Goal: Task Accomplishment & Management: Use online tool/utility

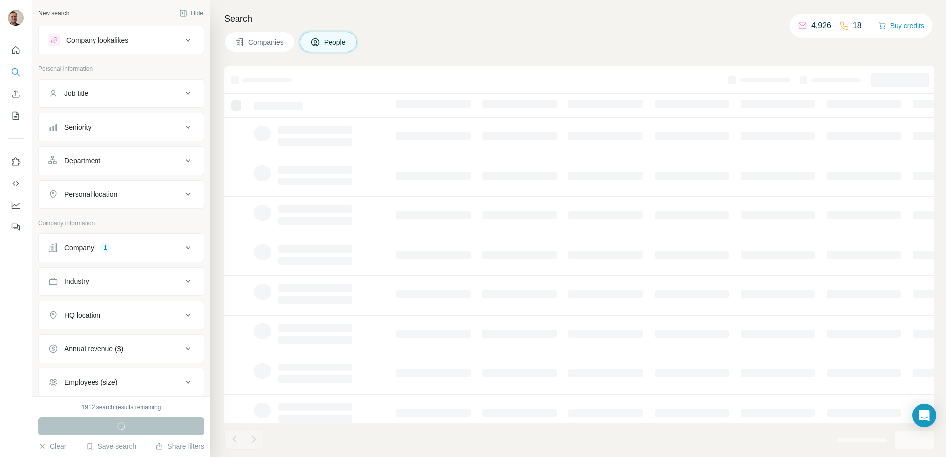
click at [117, 249] on div "Company 1" at bounding box center [115, 248] width 134 height 10
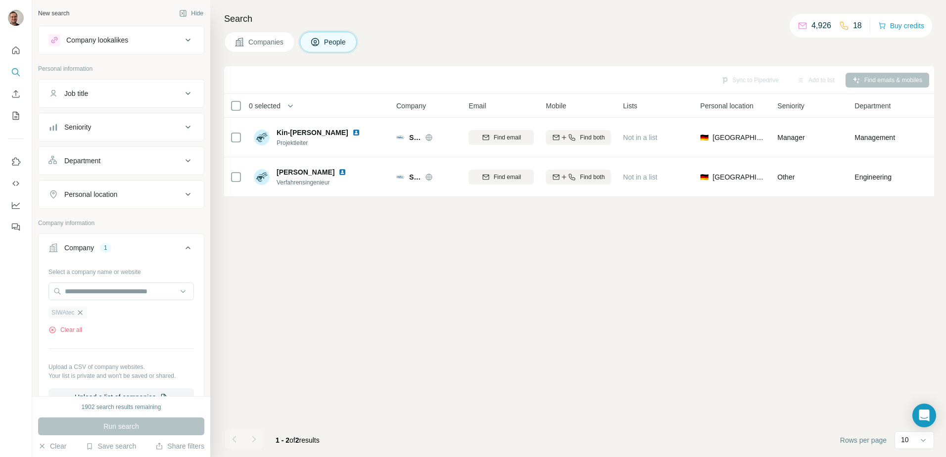
click at [80, 314] on icon "button" at bounding box center [80, 313] width 8 height 8
click at [84, 288] on input "text" at bounding box center [120, 291] width 145 height 18
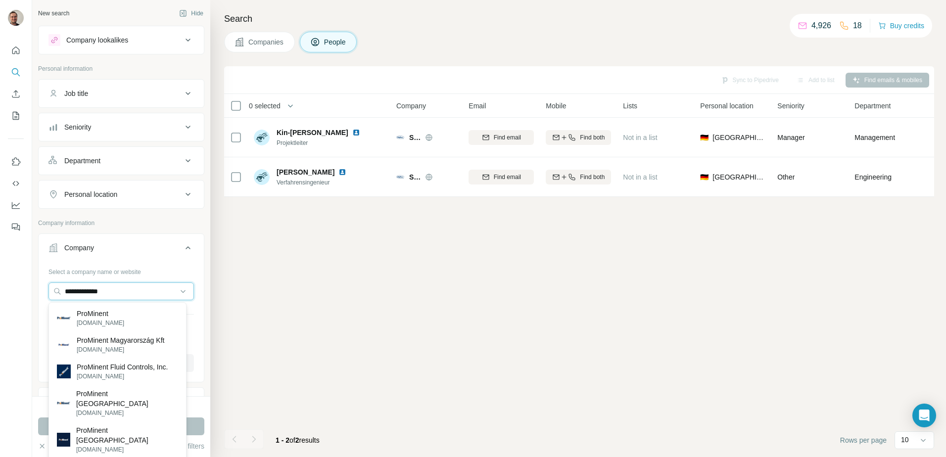
type input "**********"
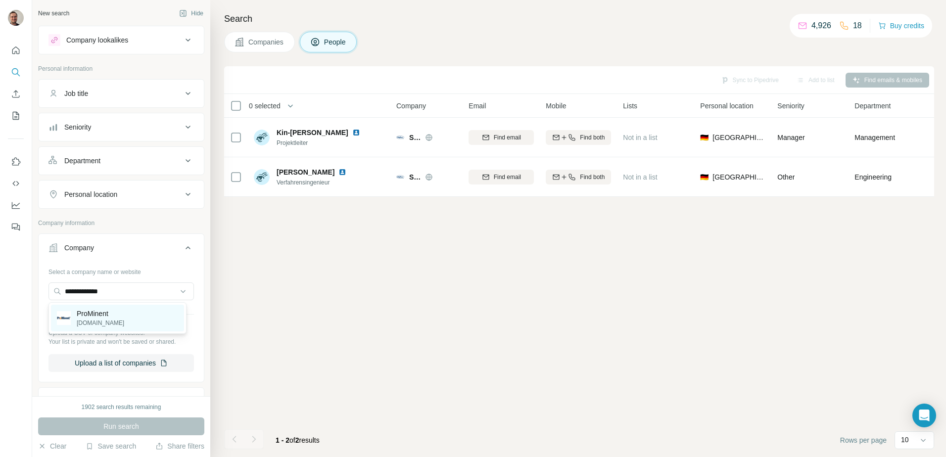
click at [93, 315] on p "ProMinent" at bounding box center [100, 314] width 47 height 10
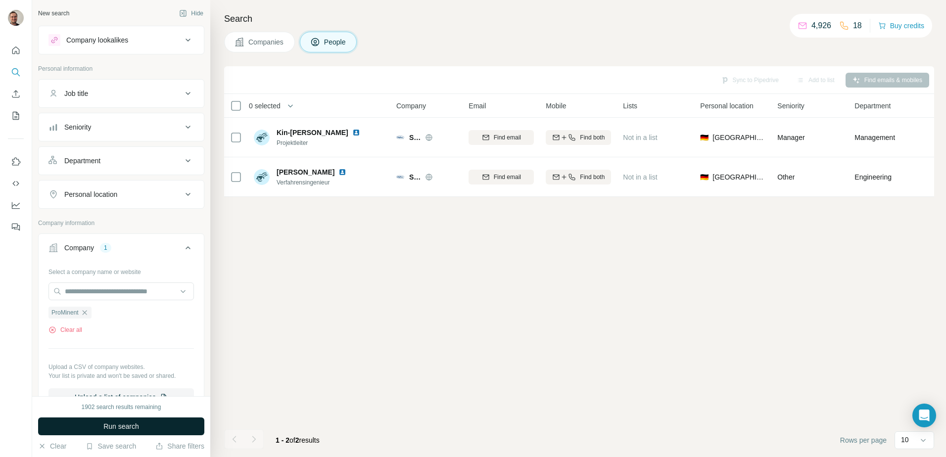
click at [115, 432] on button "Run search" at bounding box center [121, 426] width 166 height 18
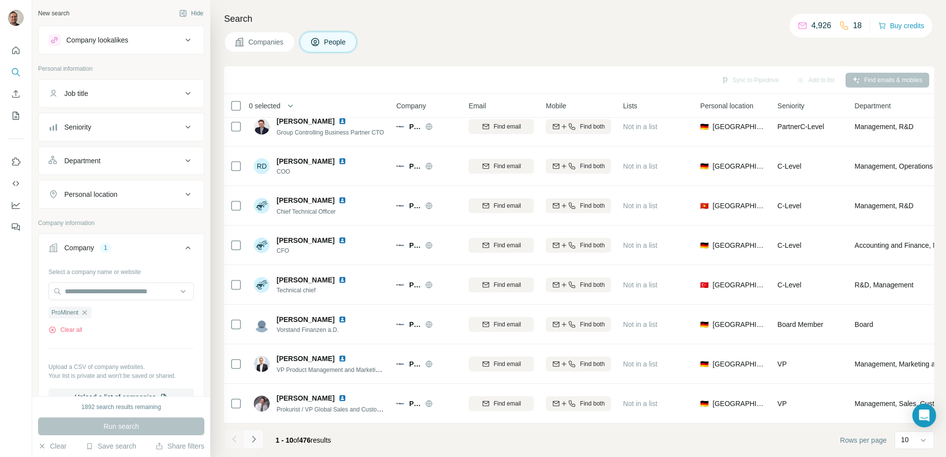
click at [252, 441] on icon "Navigate to next page" at bounding box center [254, 439] width 10 height 10
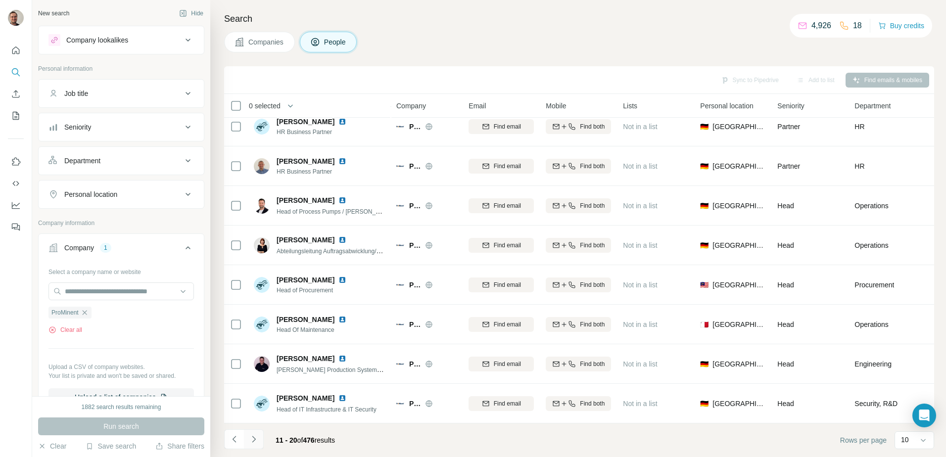
click at [256, 439] on icon "Navigate to next page" at bounding box center [254, 439] width 10 height 10
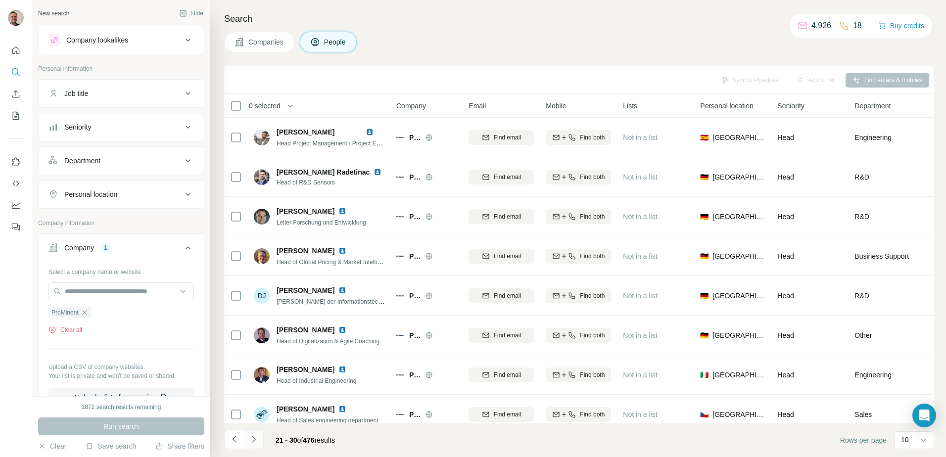
click at [254, 442] on icon "Navigate to next page" at bounding box center [254, 439] width 10 height 10
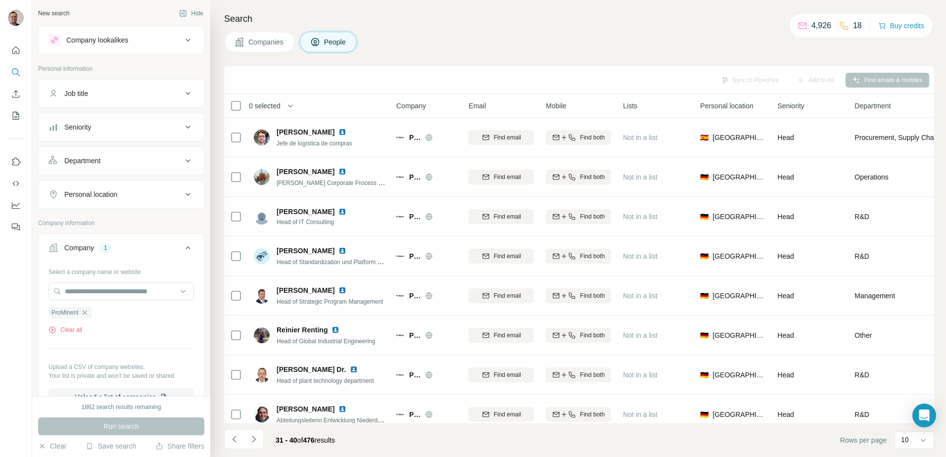
click at [412, 22] on h4 "Search" at bounding box center [579, 19] width 710 height 14
click at [122, 289] on input "text" at bounding box center [120, 291] width 145 height 18
click at [100, 342] on div "Select a company name or website ProMinent Clear all Upload a CSV of company we…" at bounding box center [120, 335] width 145 height 142
click at [85, 313] on icon "button" at bounding box center [85, 313] width 8 height 8
click at [91, 291] on input "text" at bounding box center [120, 291] width 145 height 18
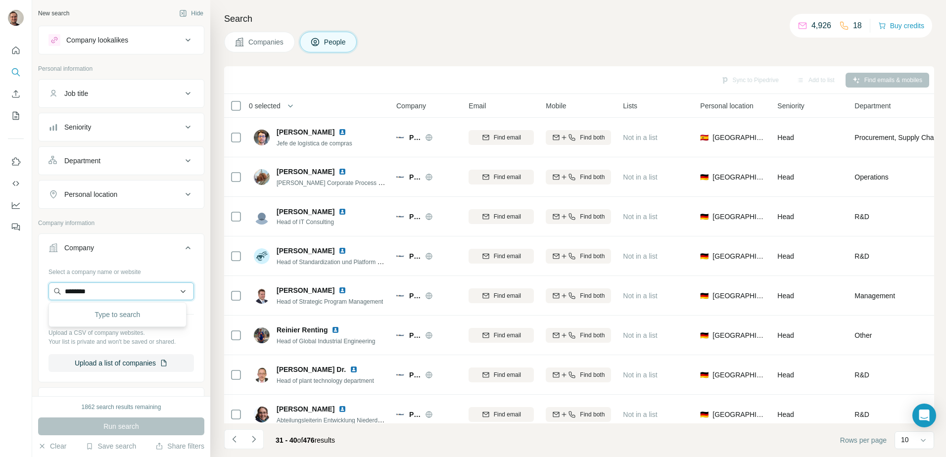
type input "********"
click at [94, 315] on p "[DOMAIN_NAME]" at bounding box center [104, 314] width 55 height 10
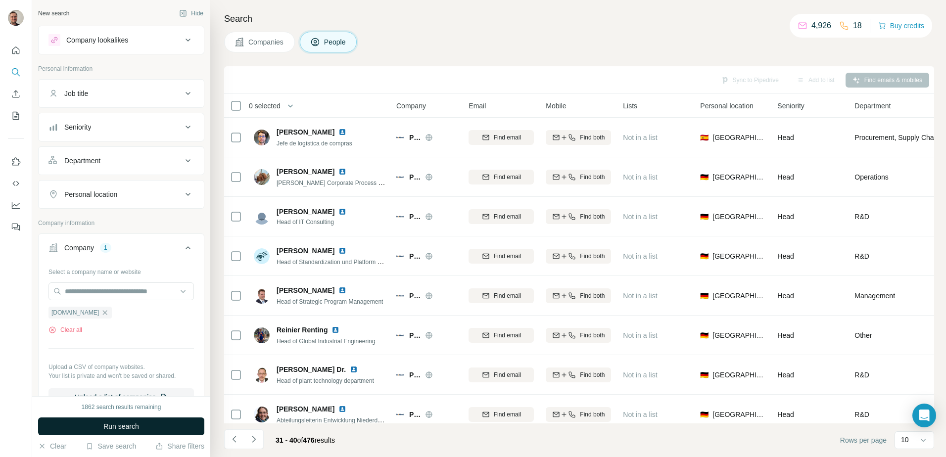
click at [189, 426] on button "Run search" at bounding box center [121, 426] width 166 height 18
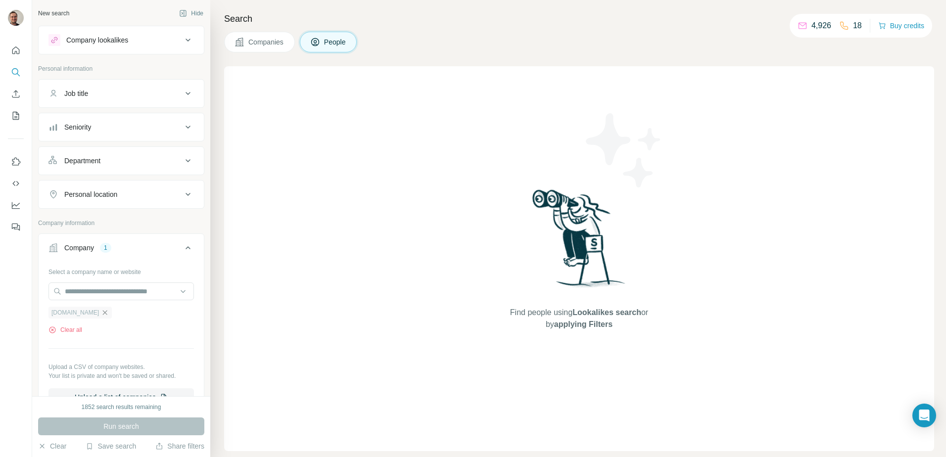
click at [101, 311] on icon "button" at bounding box center [105, 313] width 8 height 8
click at [96, 289] on input "text" at bounding box center [120, 291] width 145 height 18
paste input "**********"
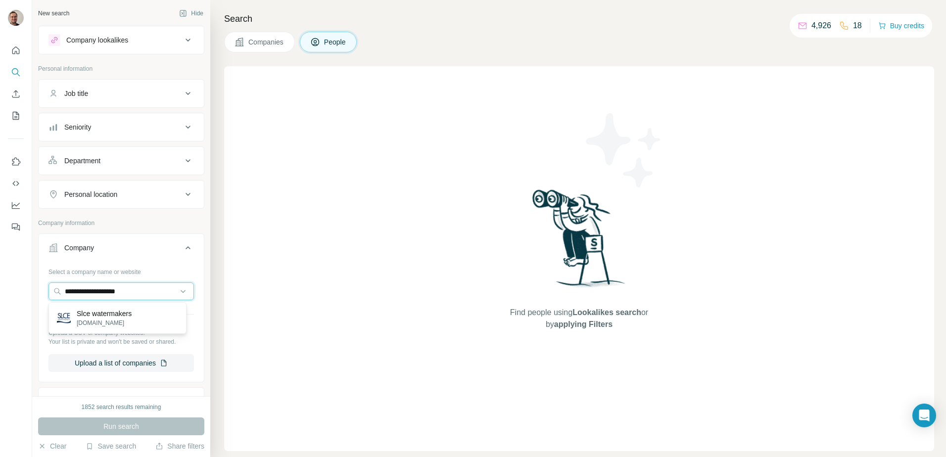
type input "**********"
click at [125, 310] on p "Slce watermakers" at bounding box center [104, 314] width 55 height 10
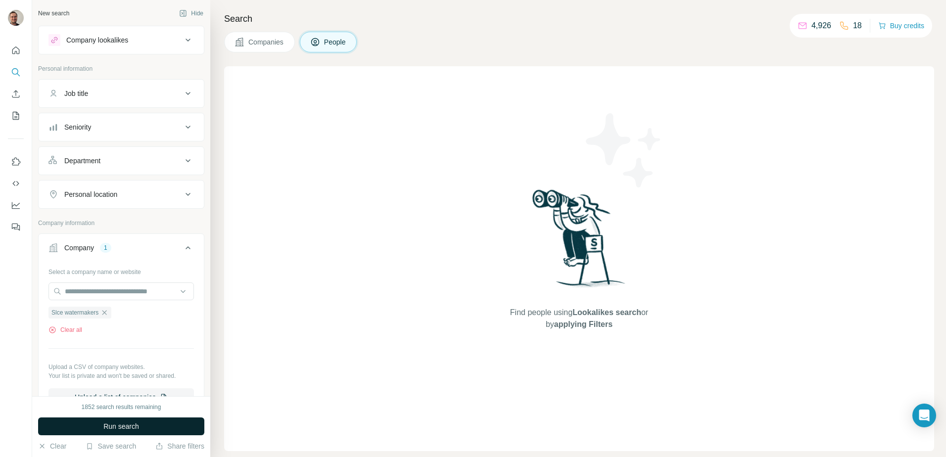
click at [114, 418] on button "Run search" at bounding box center [121, 426] width 166 height 18
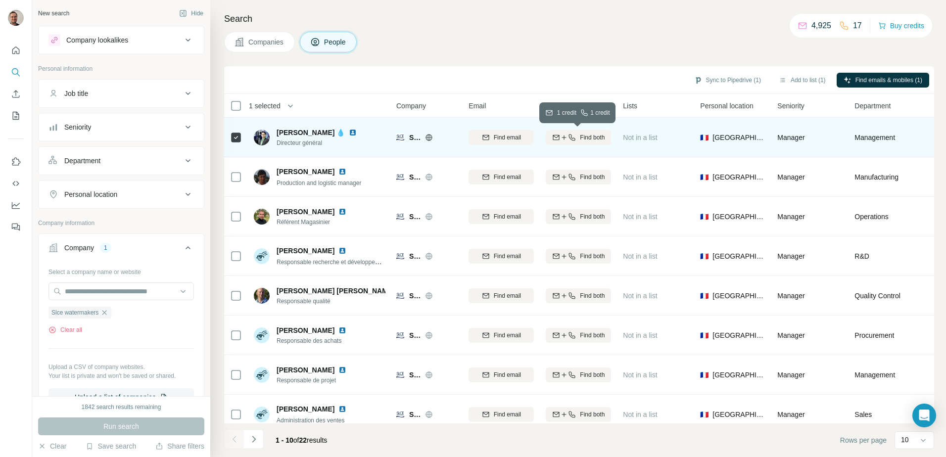
click at [600, 138] on span "Find both" at bounding box center [592, 137] width 25 height 9
click at [720, 80] on button "Sync to Pipedrive (1)" at bounding box center [727, 80] width 81 height 15
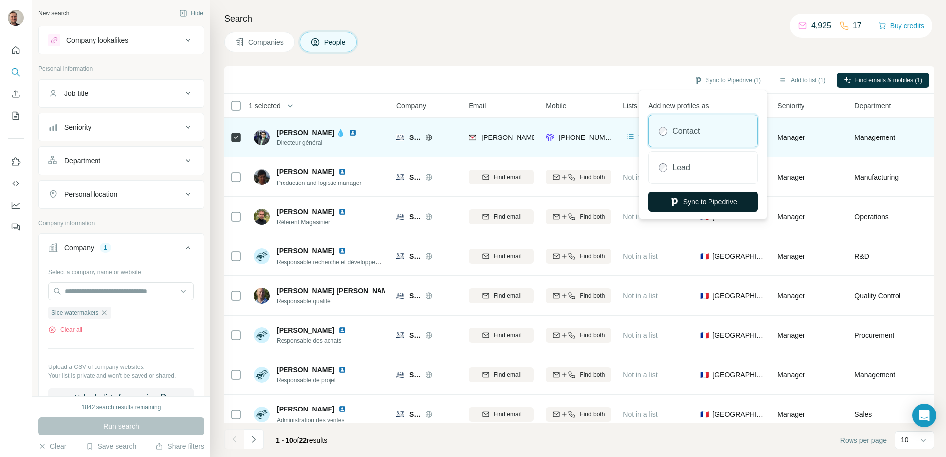
click at [691, 199] on button "Sync to Pipedrive" at bounding box center [703, 202] width 110 height 20
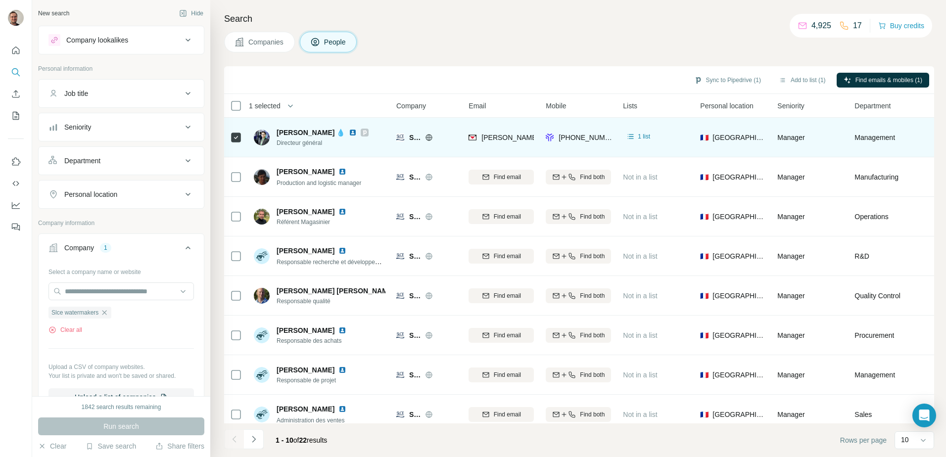
click at [169, 438] on button "Close" at bounding box center [163, 447] width 32 height 18
click at [107, 312] on icon "button" at bounding box center [104, 313] width 8 height 8
click at [103, 290] on input "text" at bounding box center [120, 291] width 145 height 18
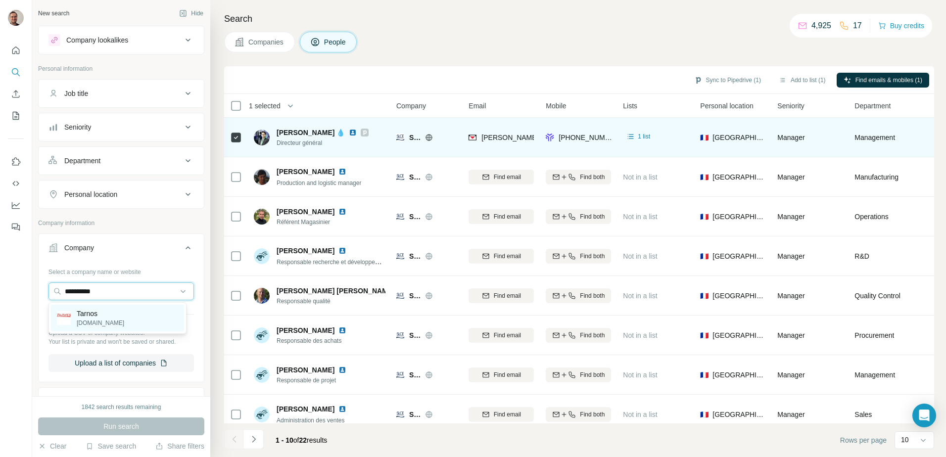
type input "**********"
click at [98, 316] on p "Tarnos" at bounding box center [100, 314] width 47 height 10
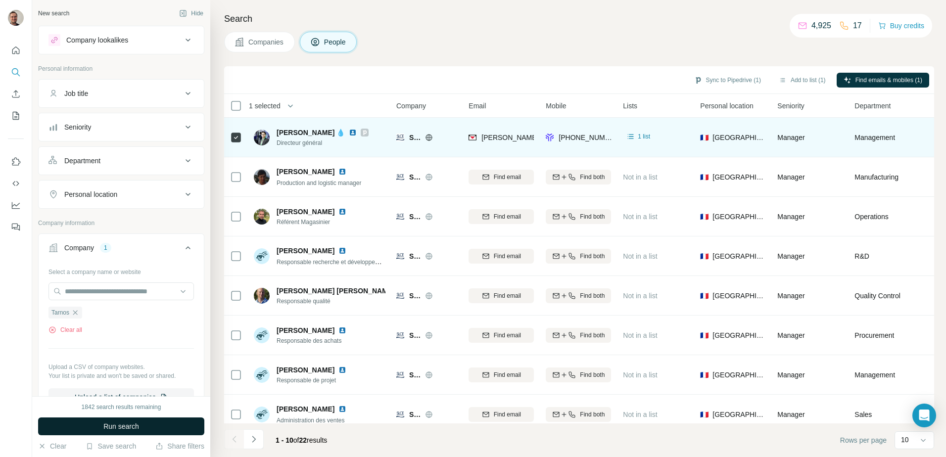
click at [127, 433] on button "Run search" at bounding box center [121, 426] width 166 height 18
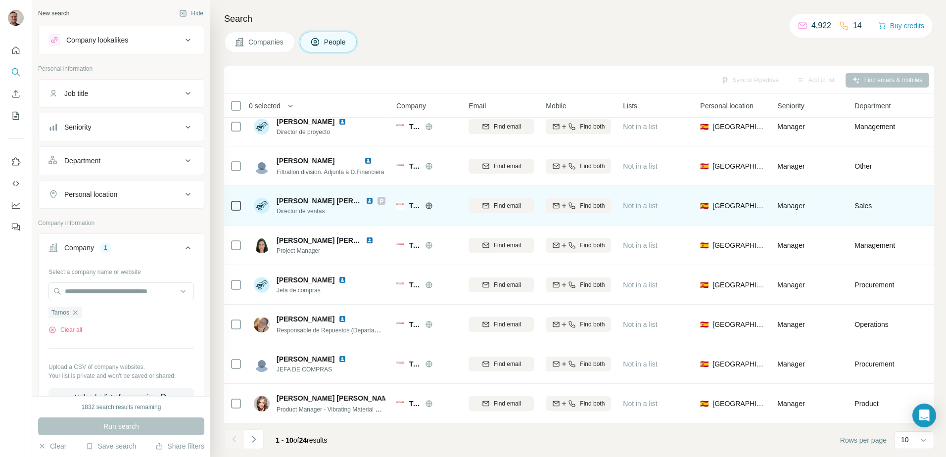
scroll to position [95, 0]
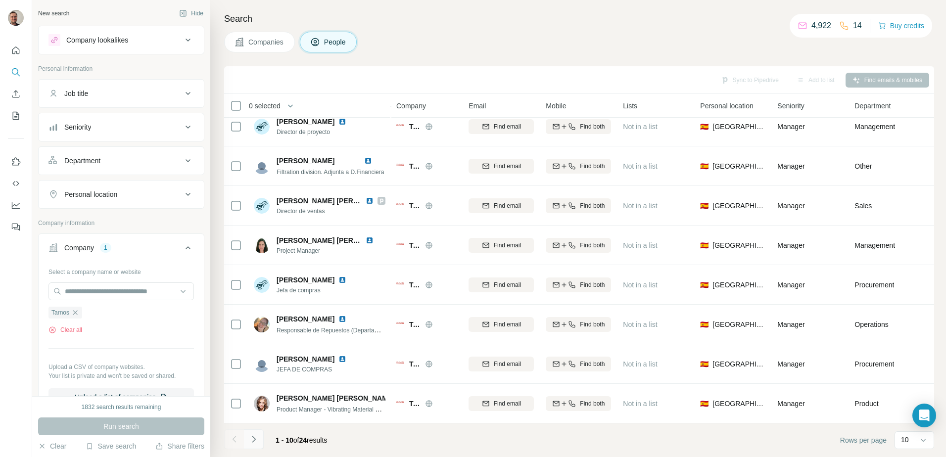
click at [251, 442] on icon "Navigate to next page" at bounding box center [254, 439] width 10 height 10
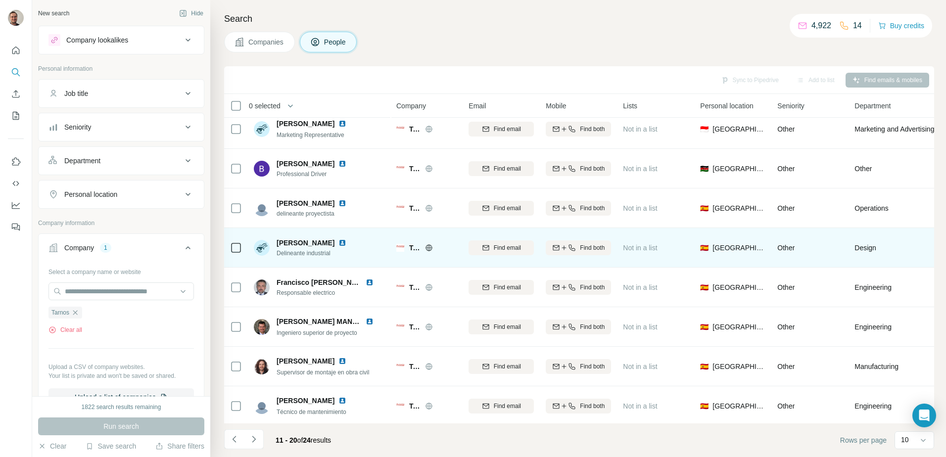
scroll to position [0, 0]
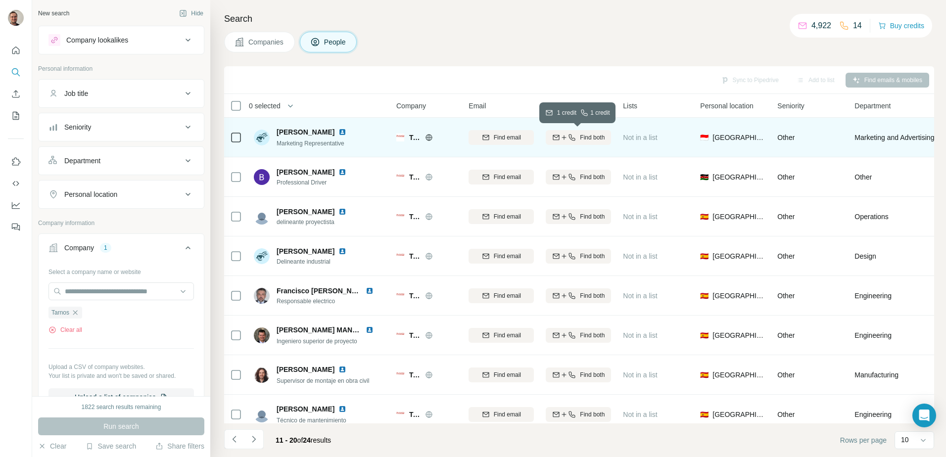
click at [585, 138] on span "Find both" at bounding box center [592, 137] width 25 height 9
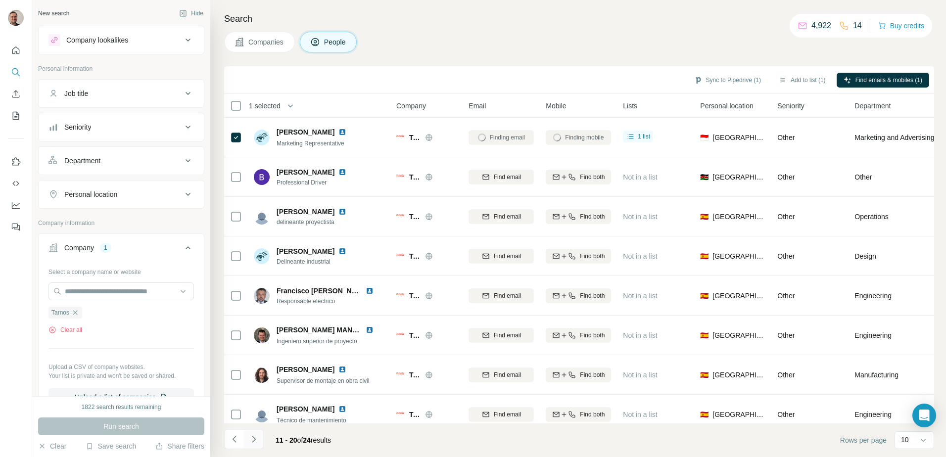
click at [253, 439] on icon "Navigate to next page" at bounding box center [254, 439] width 10 height 10
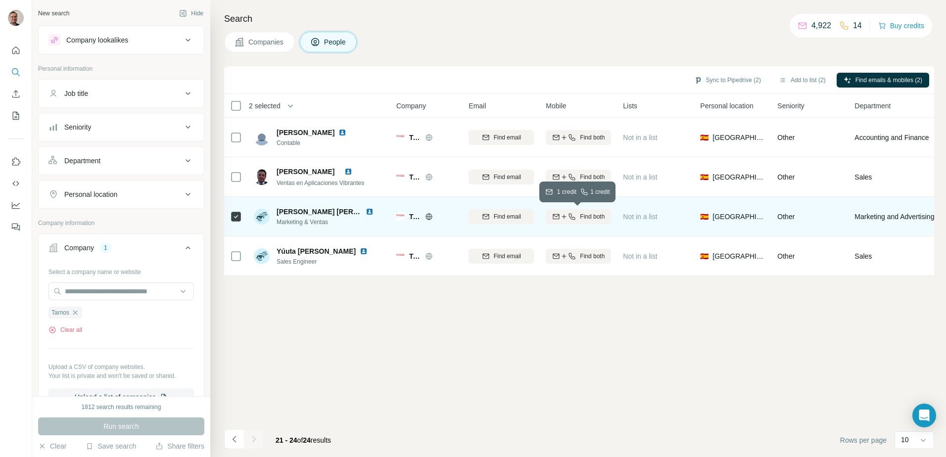
click at [591, 216] on span "Find both" at bounding box center [592, 216] width 25 height 9
click at [230, 439] on icon "Navigate to previous page" at bounding box center [234, 439] width 10 height 10
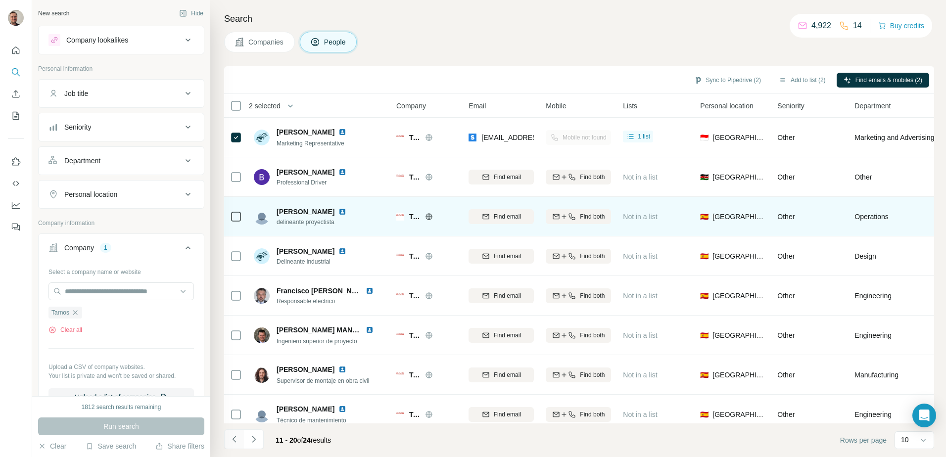
click at [234, 436] on icon "Navigate to previous page" at bounding box center [234, 439] width 10 height 10
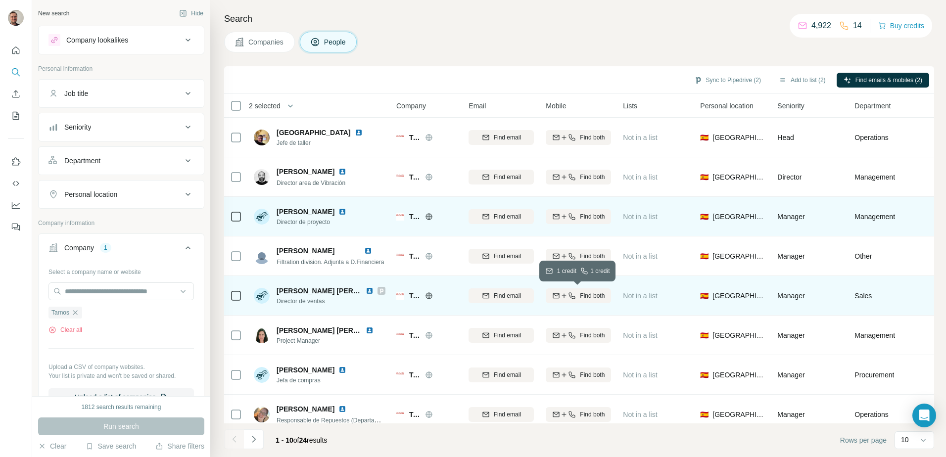
click at [599, 294] on span "Find both" at bounding box center [592, 295] width 25 height 9
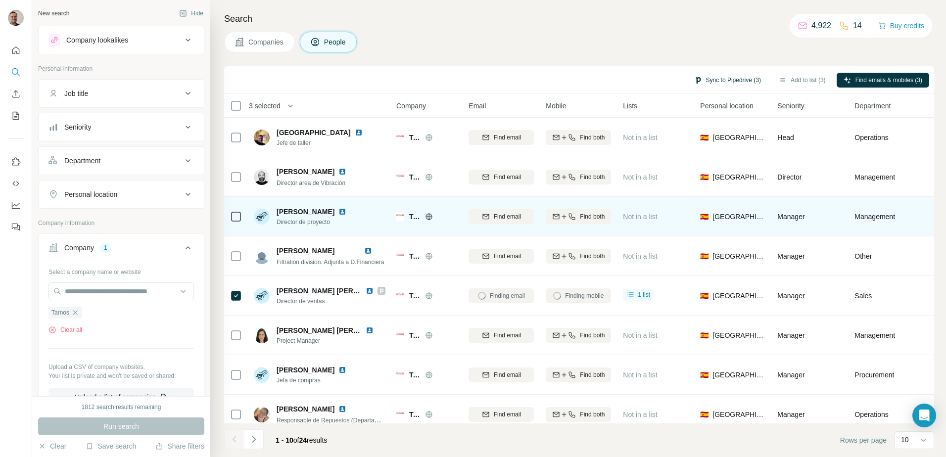
click at [723, 85] on button "Sync to Pipedrive (3)" at bounding box center [727, 80] width 81 height 15
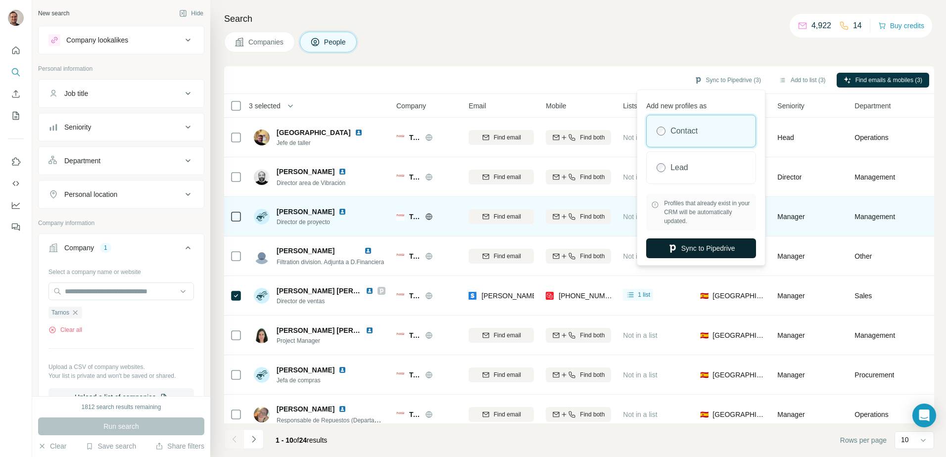
click at [716, 248] on button "Sync to Pipedrive" at bounding box center [701, 248] width 110 height 20
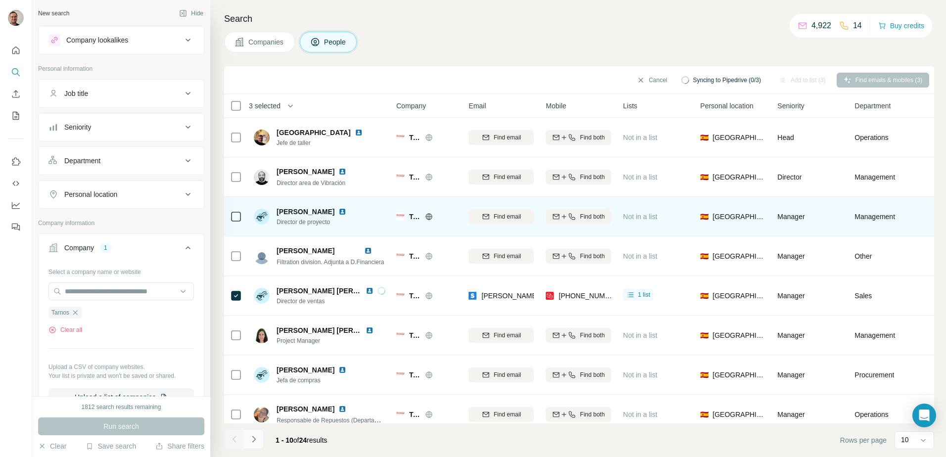
click at [252, 438] on icon "Navigate to next page" at bounding box center [254, 439] width 10 height 10
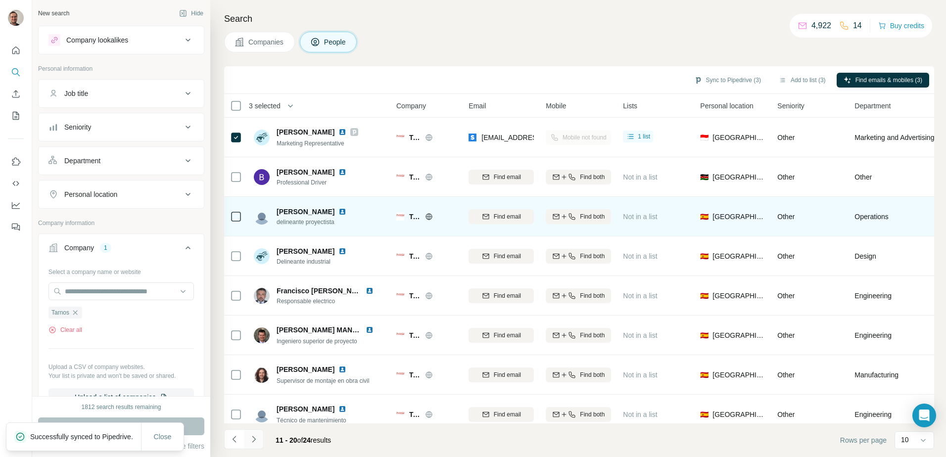
click at [254, 438] on icon "Navigate to next page" at bounding box center [254, 439] width 10 height 10
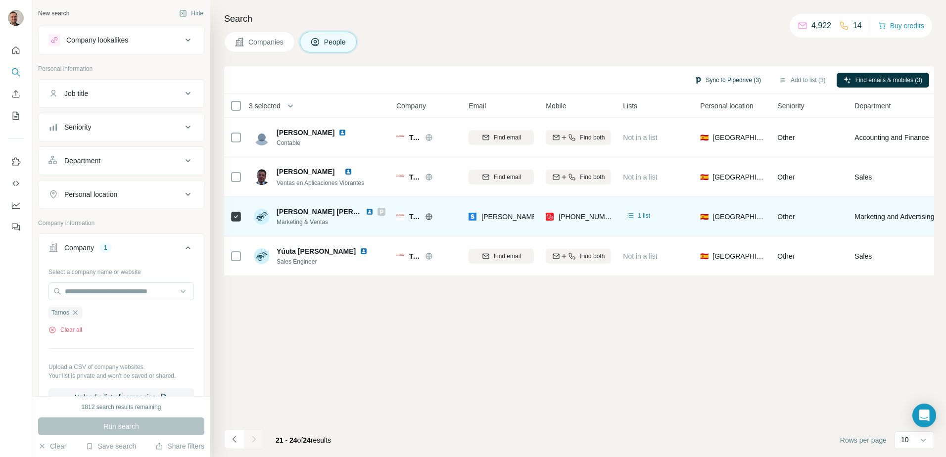
click at [718, 85] on button "Sync to Pipedrive (3)" at bounding box center [727, 80] width 81 height 15
click at [711, 155] on button "Sync to Pipedrive" at bounding box center [701, 153] width 110 height 20
